Goal: Information Seeking & Learning: Learn about a topic

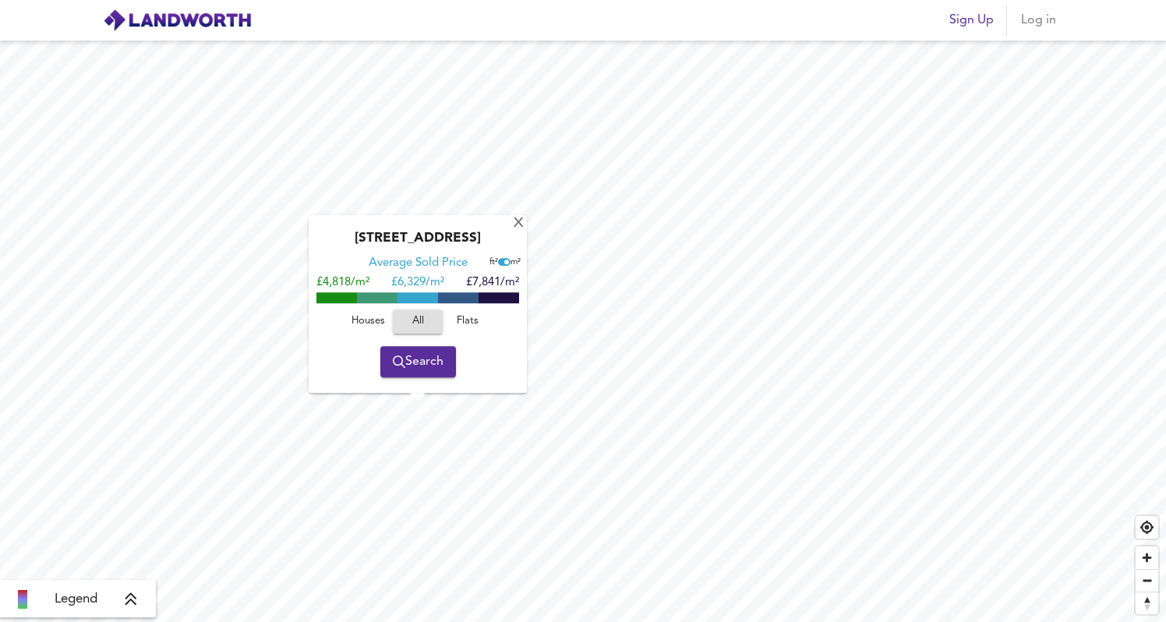
click at [469, 328] on span "Flats" at bounding box center [468, 322] width 42 height 18
click at [422, 321] on span "All" at bounding box center [418, 322] width 42 height 18
click at [380, 322] on span "Houses" at bounding box center [368, 322] width 42 height 18
click at [518, 218] on div "X" at bounding box center [518, 224] width 13 height 15
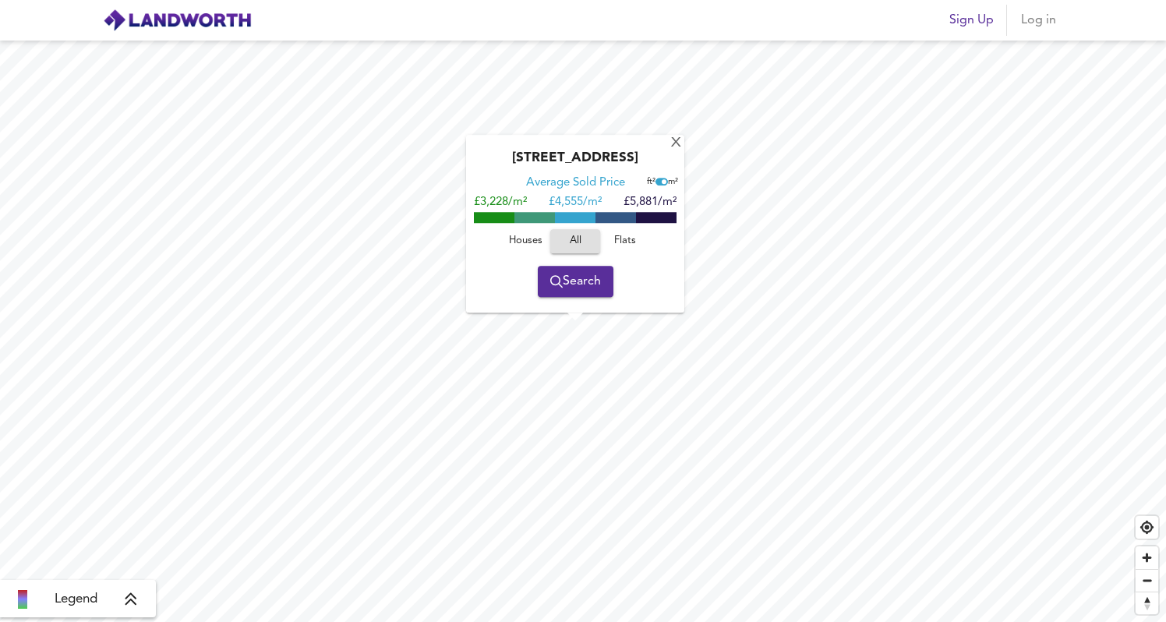
click at [529, 244] on span "Houses" at bounding box center [525, 241] width 42 height 18
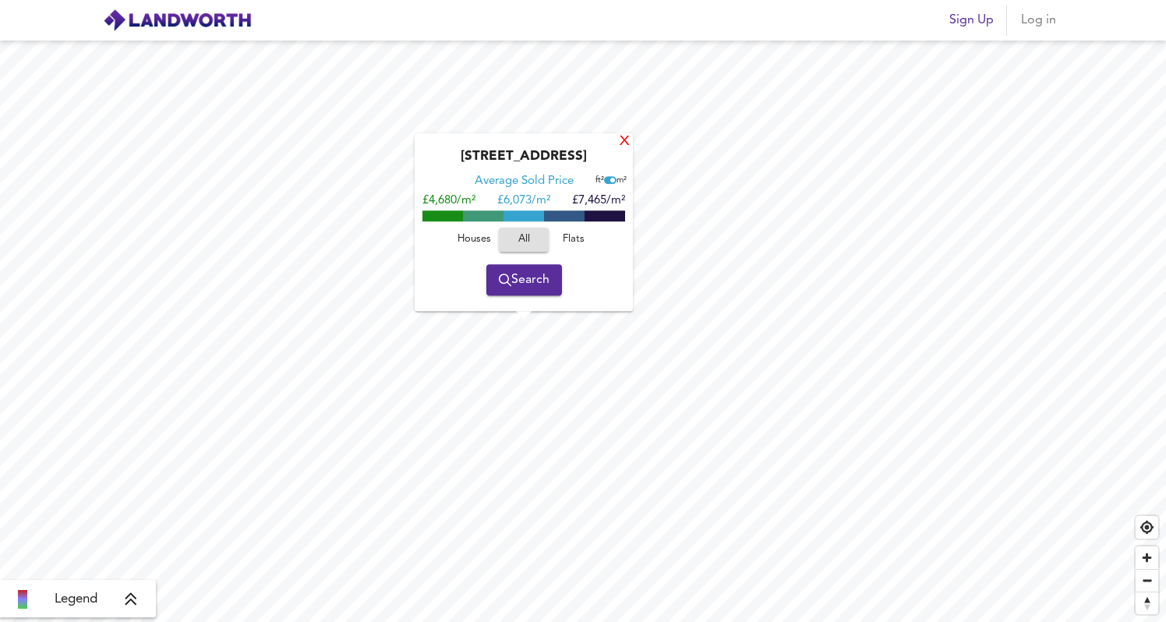
click at [626, 146] on div "X" at bounding box center [624, 142] width 13 height 15
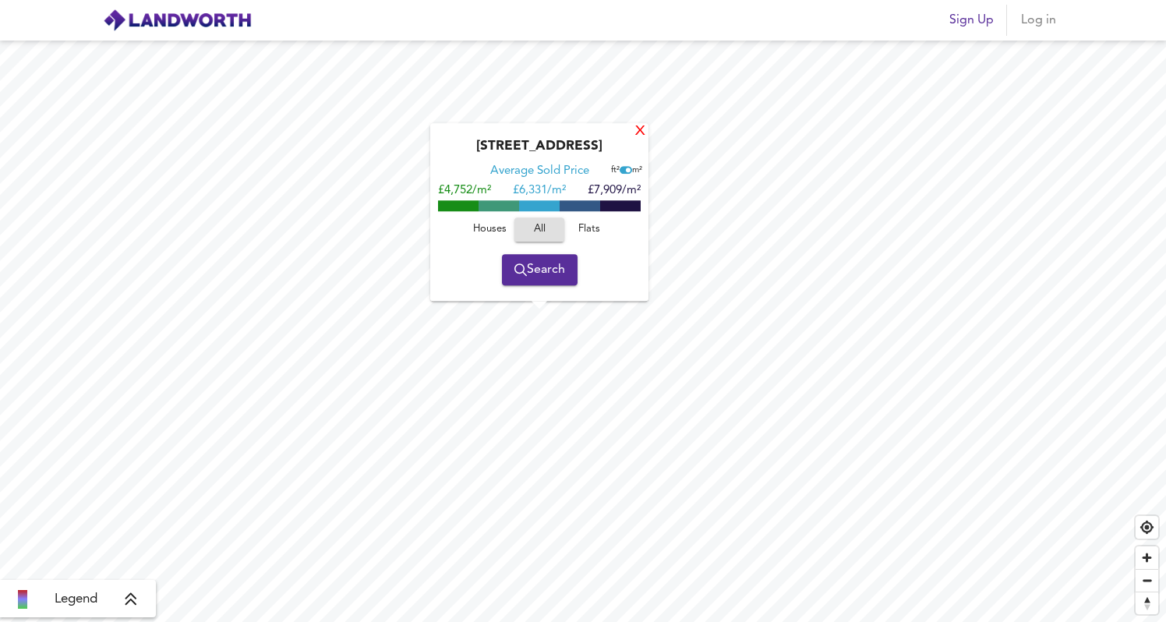
click at [642, 129] on div "X" at bounding box center [640, 132] width 13 height 15
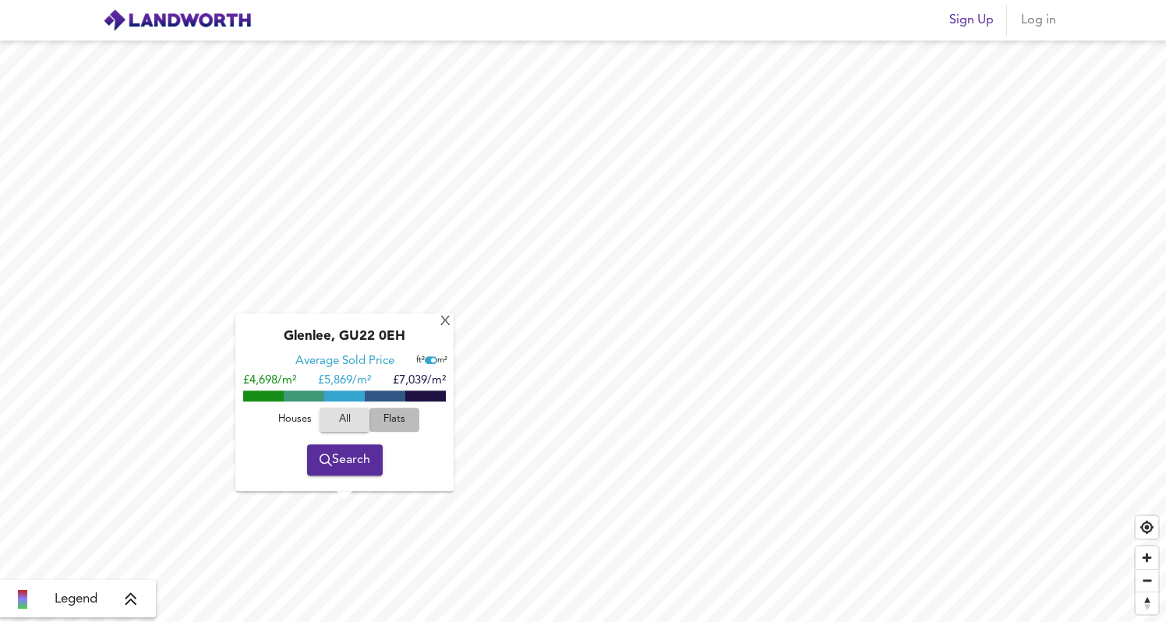
click at [392, 420] on span "Flats" at bounding box center [394, 420] width 42 height 18
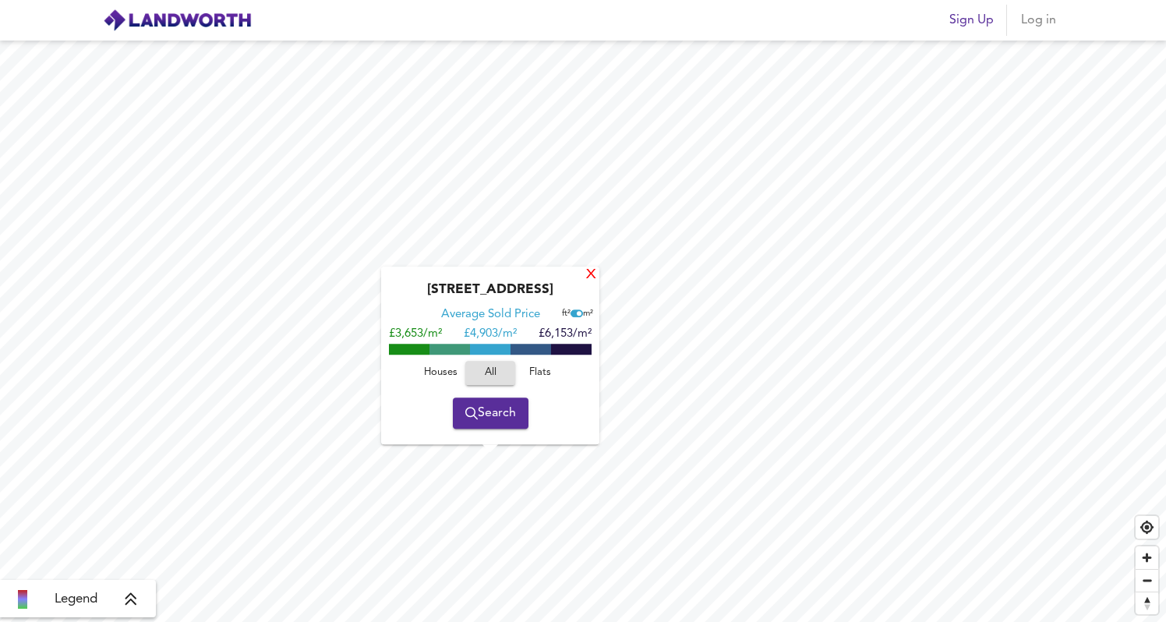
click at [596, 272] on div "X" at bounding box center [591, 275] width 13 height 15
